Goal: Transaction & Acquisition: Purchase product/service

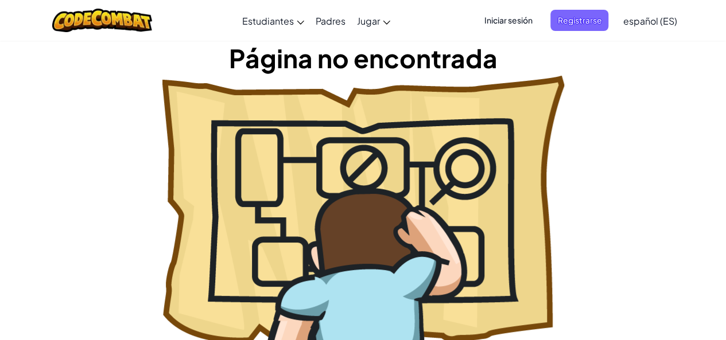
click at [500, 25] on span "Iniciar sesión" at bounding box center [508, 20] width 62 height 21
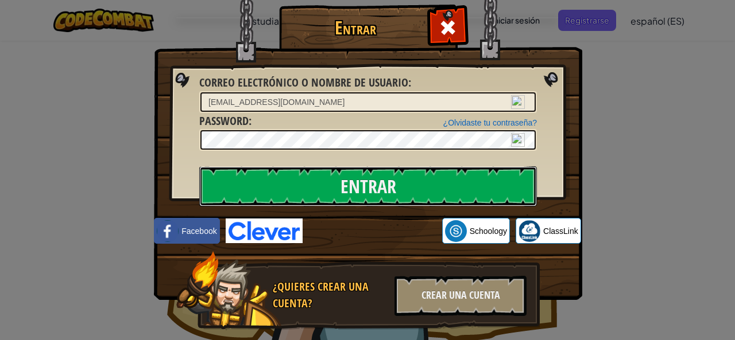
click at [344, 185] on input "Entrar" at bounding box center [368, 187] width 338 height 40
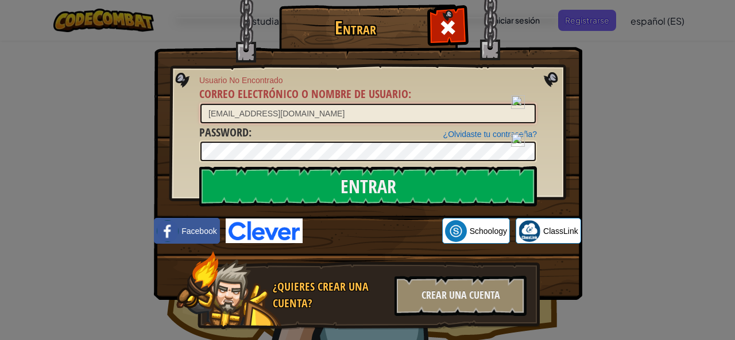
click at [206, 111] on input "[EMAIL_ADDRESS][DOMAIN_NAME]" at bounding box center [367, 114] width 335 height 20
type input "[EMAIL_ADDRESS][DOMAIN_NAME]"
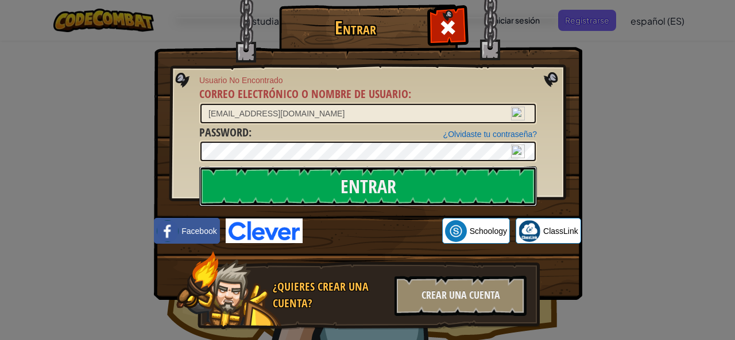
click at [258, 185] on input "Entrar" at bounding box center [368, 187] width 338 height 40
click at [365, 191] on input "Entrar" at bounding box center [368, 187] width 338 height 40
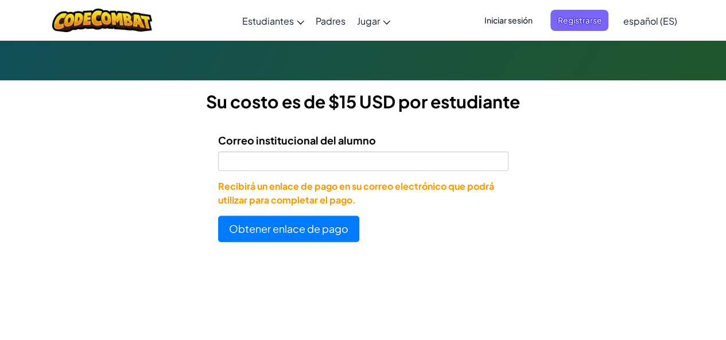
scroll to position [287, 0]
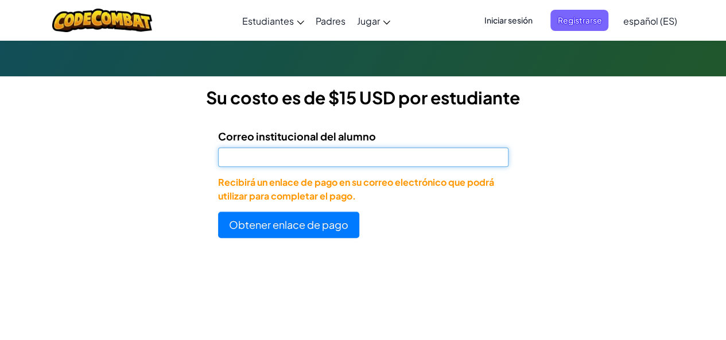
click at [324, 160] on input "Correo institucional del alumno" at bounding box center [363, 158] width 291 height 20
type input "[EMAIL_ADDRESS][DOMAIN_NAME]"
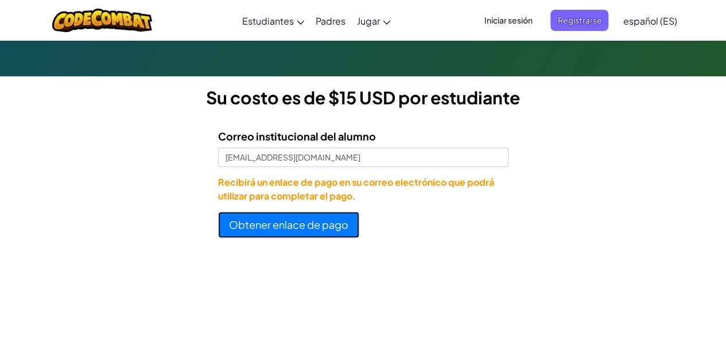
click at [294, 234] on button "Obtener enlace de pago" at bounding box center [288, 225] width 141 height 26
